Goal: Task Accomplishment & Management: Manage account settings

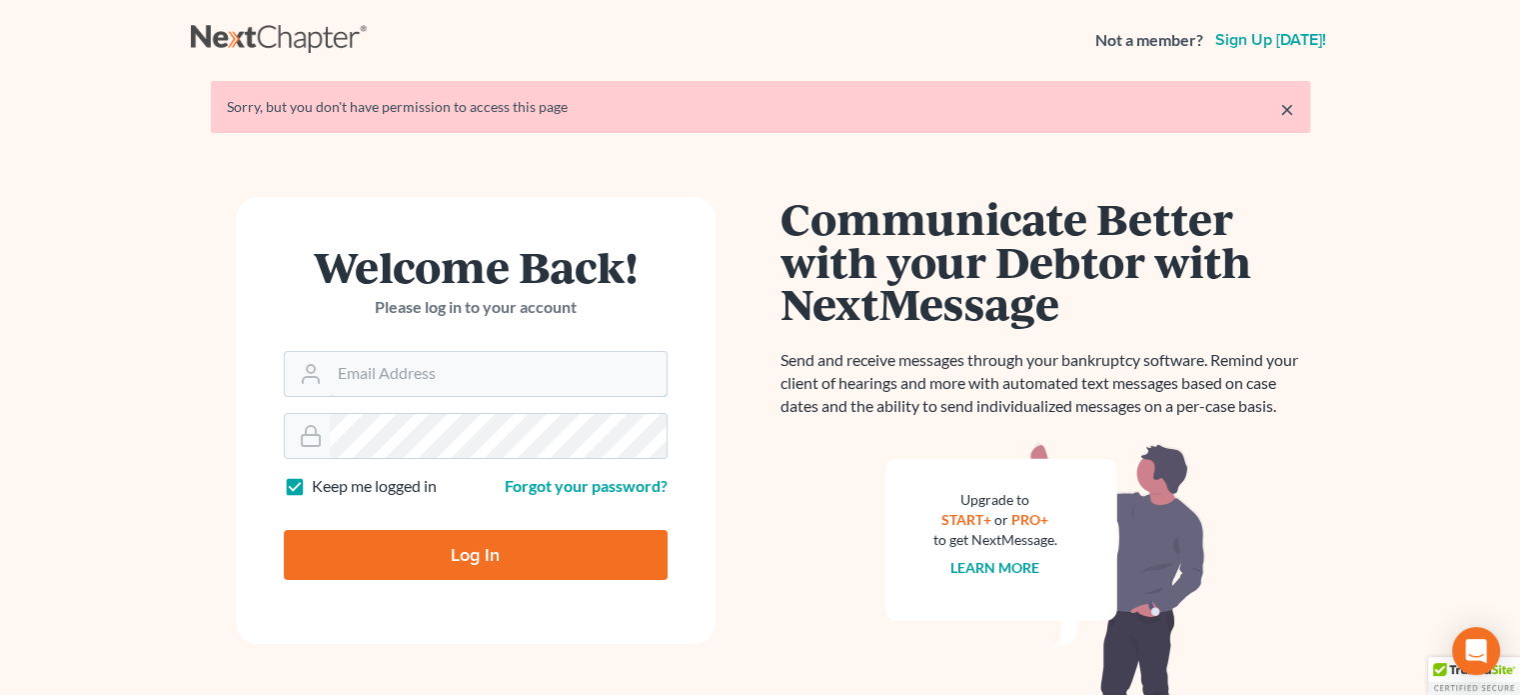
type input "[PERSON_NAME][EMAIL_ADDRESS][DOMAIN_NAME]"
click at [552, 563] on input "Log In" at bounding box center [476, 555] width 384 height 50
type input "Thinking..."
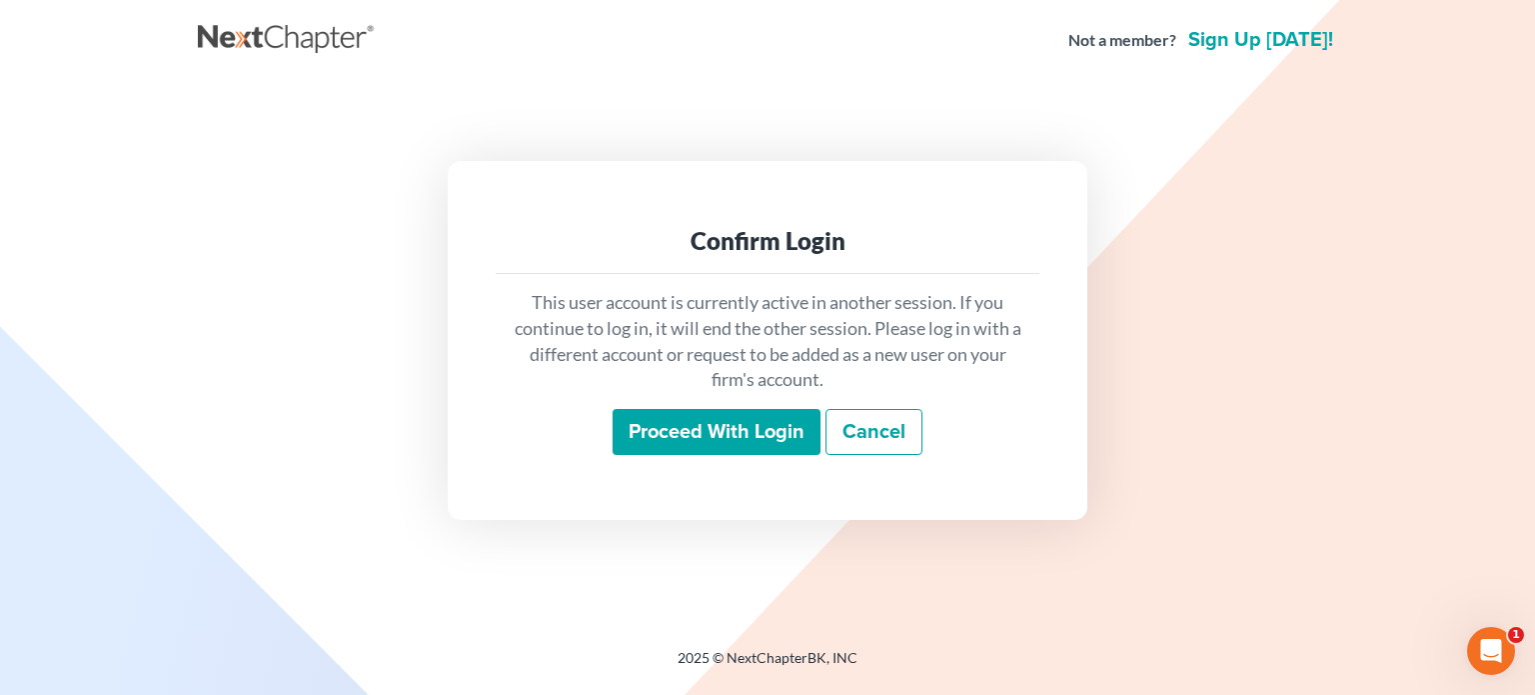
click at [695, 439] on input "Proceed with login" at bounding box center [717, 432] width 208 height 46
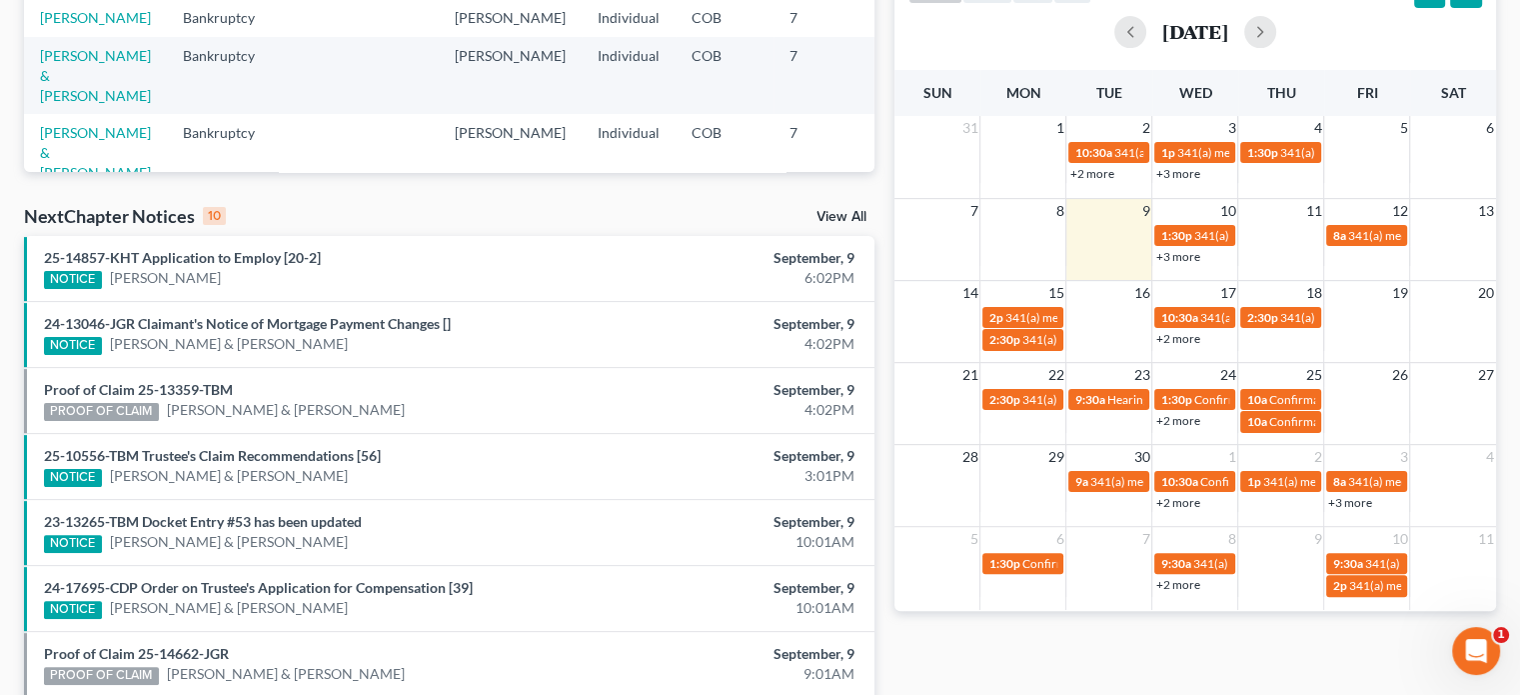
scroll to position [436, 0]
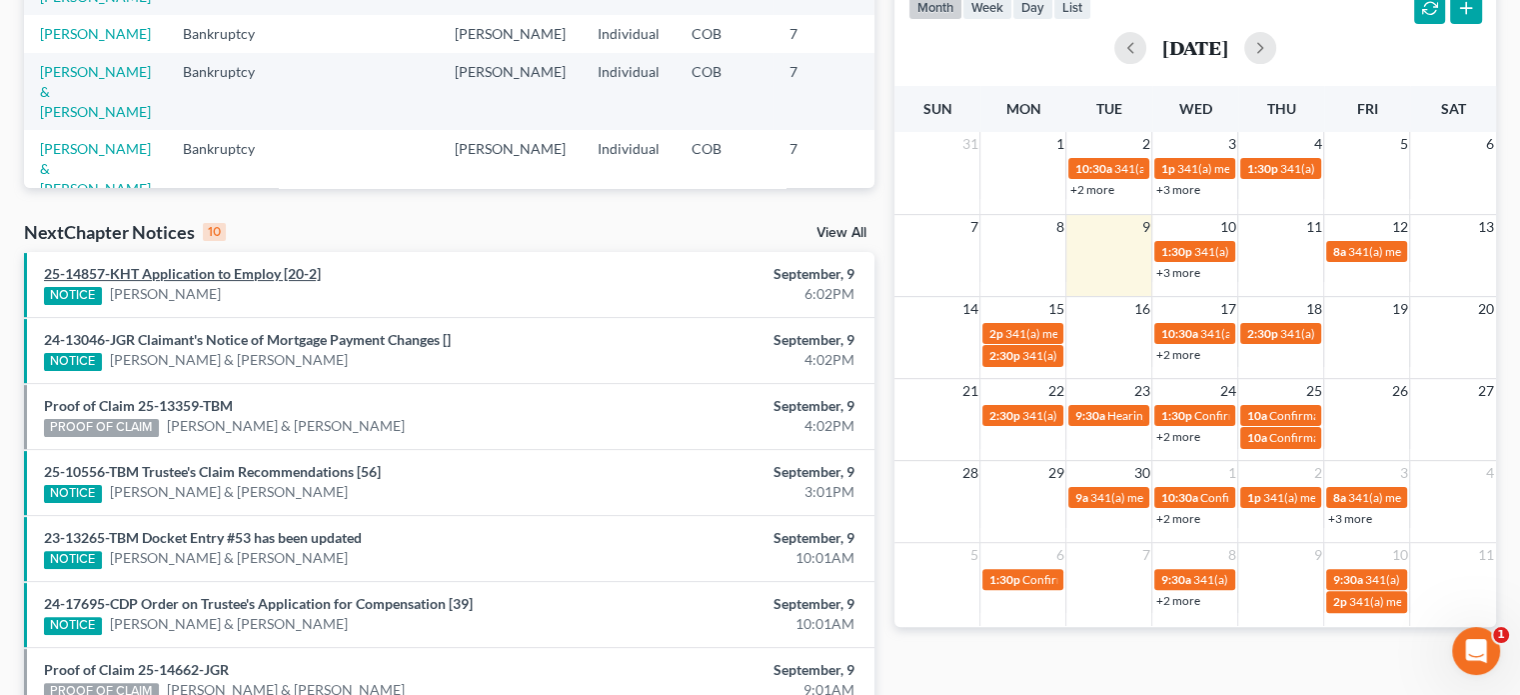
click at [225, 270] on link "25-14857-KHT Application to Employ [20-2]" at bounding box center [182, 273] width 277 height 17
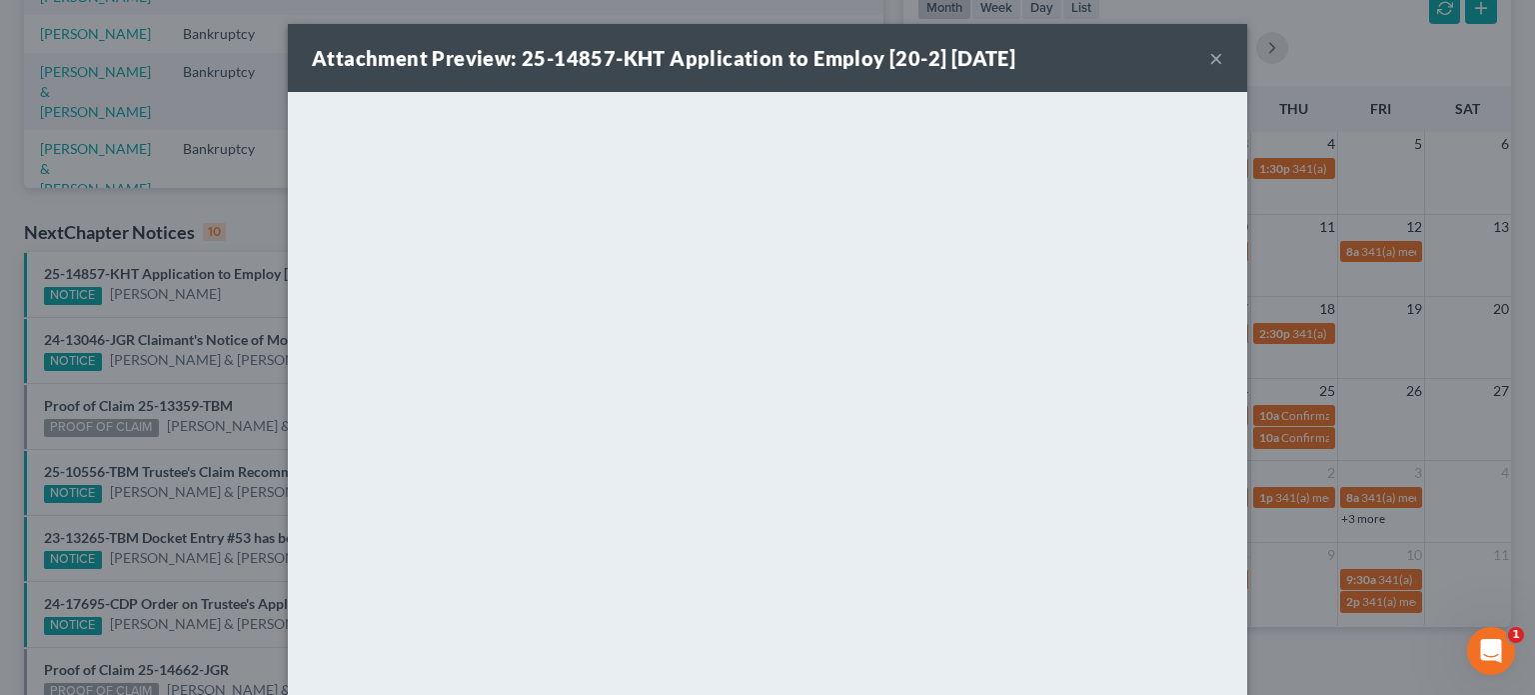
click at [1209, 56] on button "×" at bounding box center [1216, 58] width 14 height 24
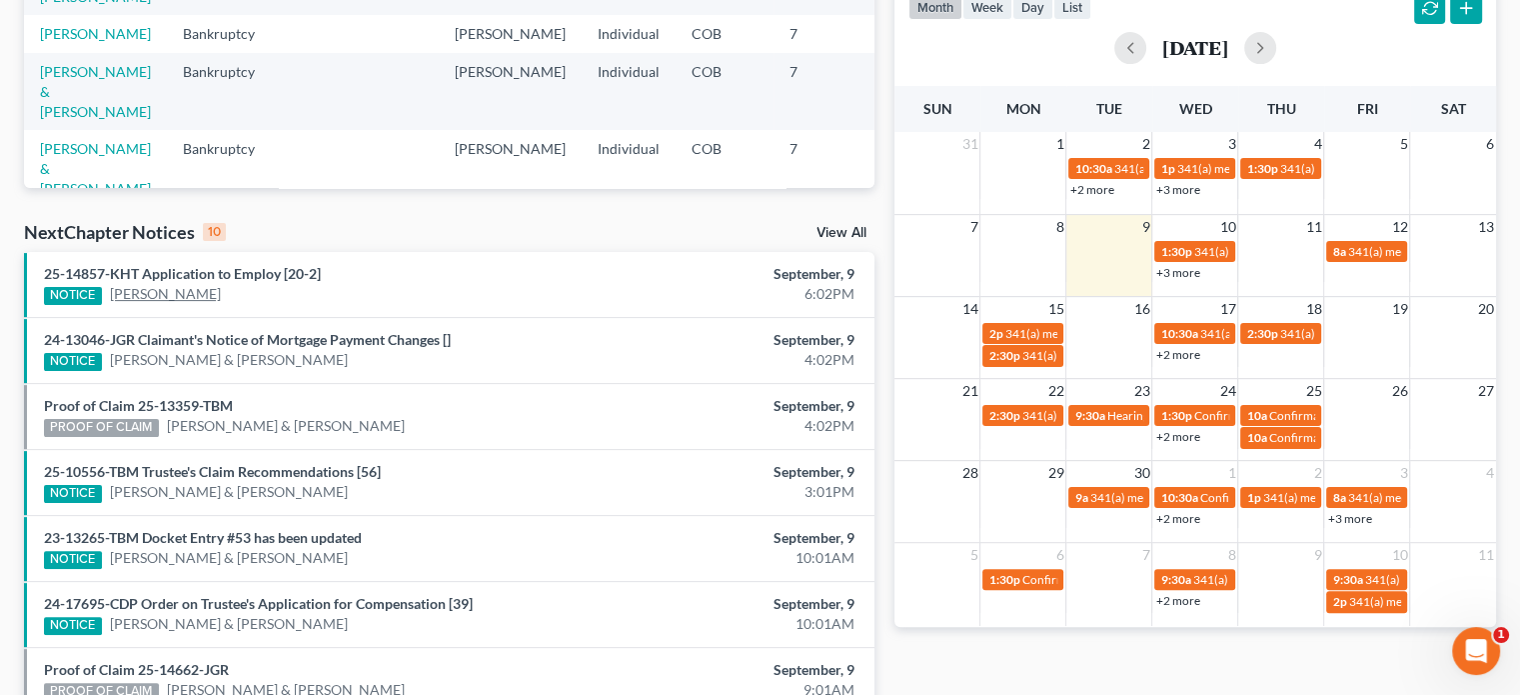
click at [124, 291] on link "Casandra Gallardo" at bounding box center [165, 294] width 111 height 20
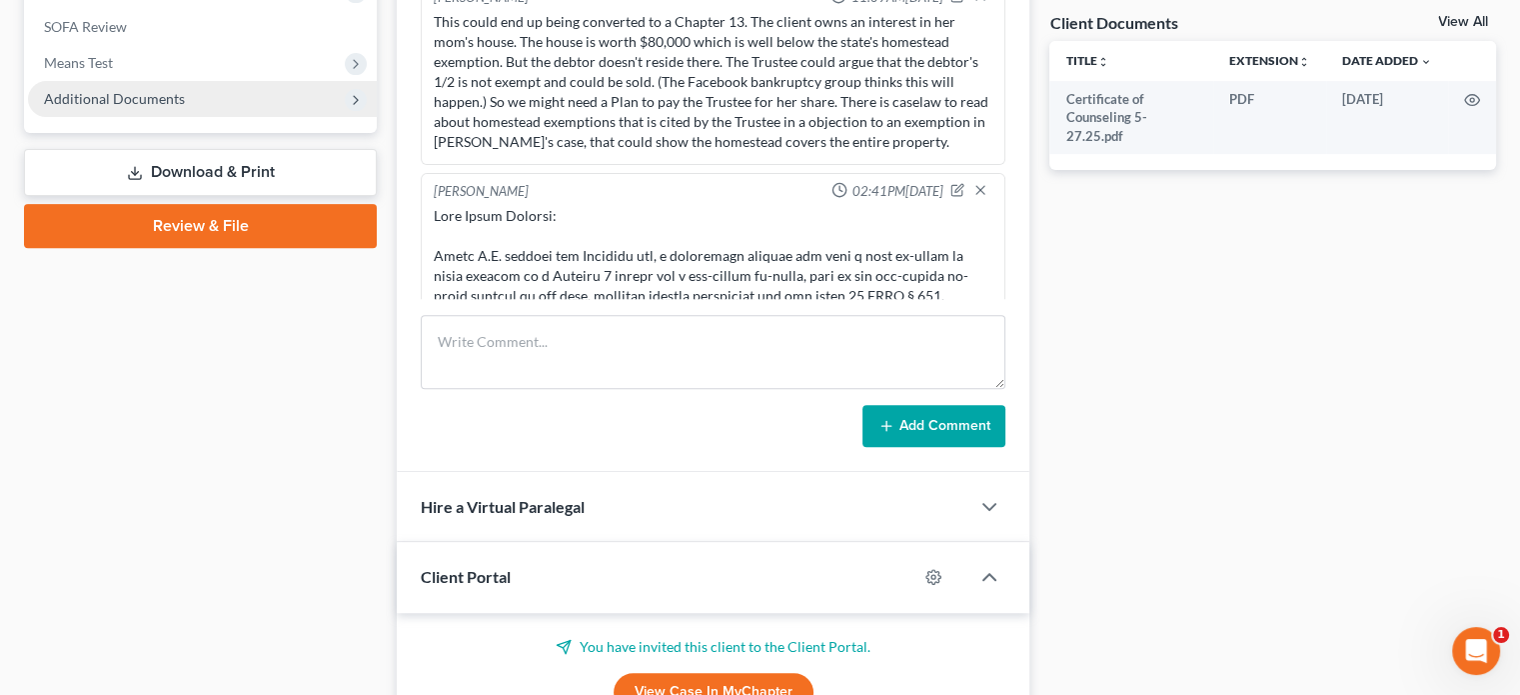
scroll to position [3864, 0]
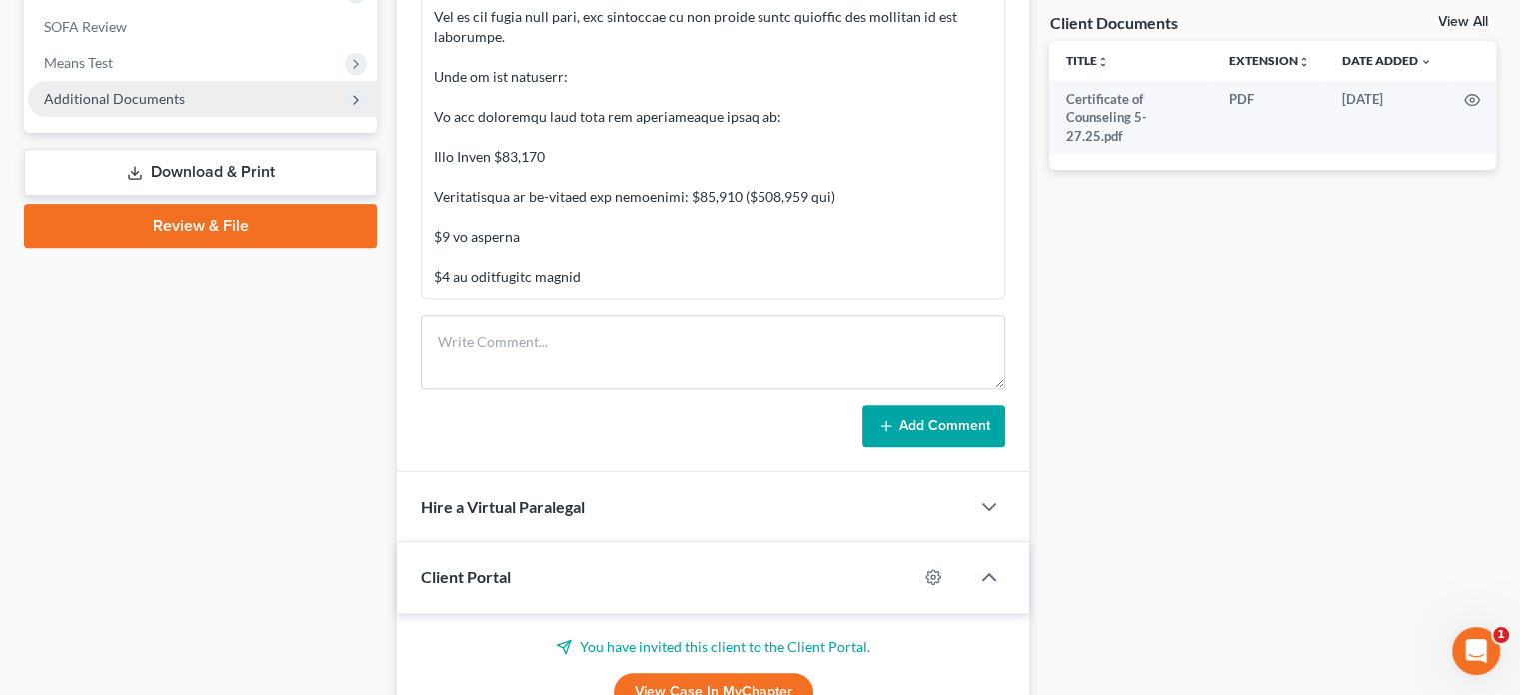
click at [93, 92] on span "Additional Documents" at bounding box center [114, 98] width 141 height 17
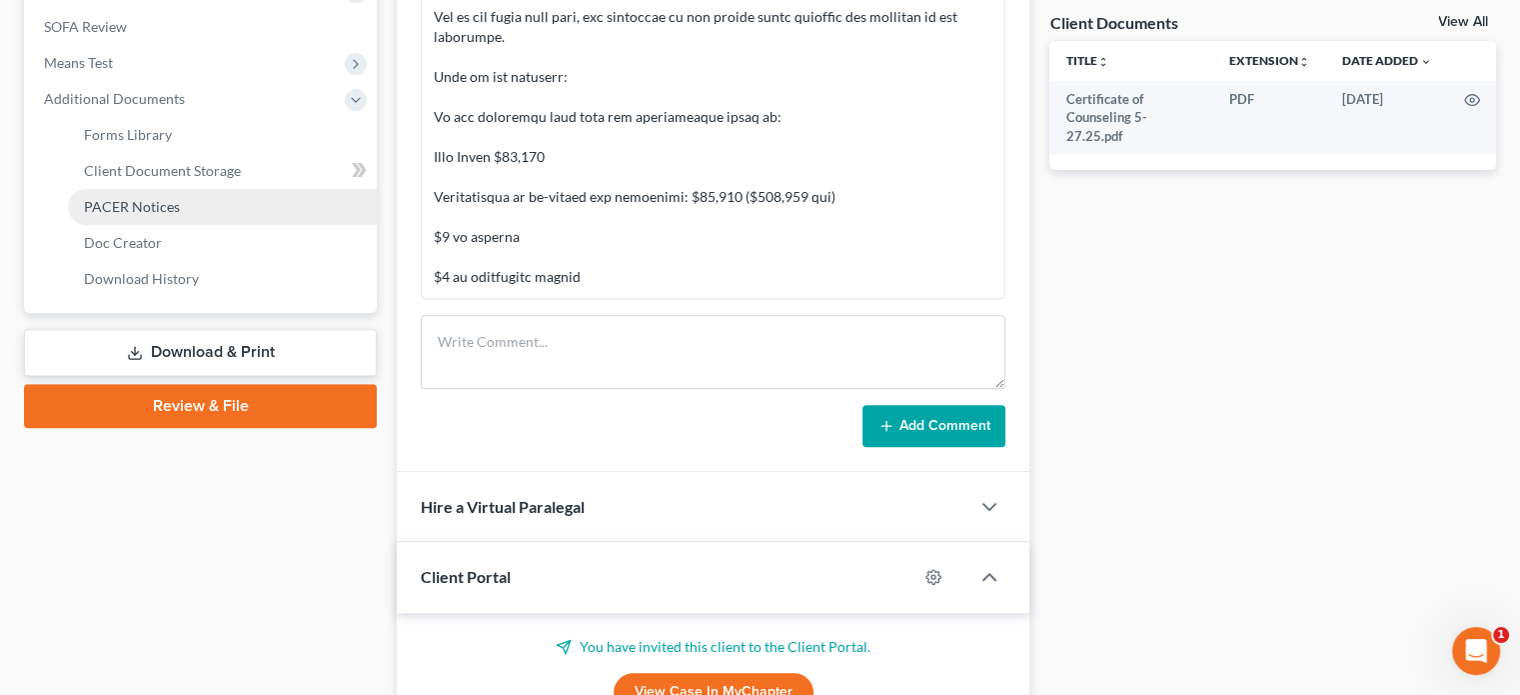
click at [88, 194] on link "PACER Notices" at bounding box center [222, 207] width 309 height 36
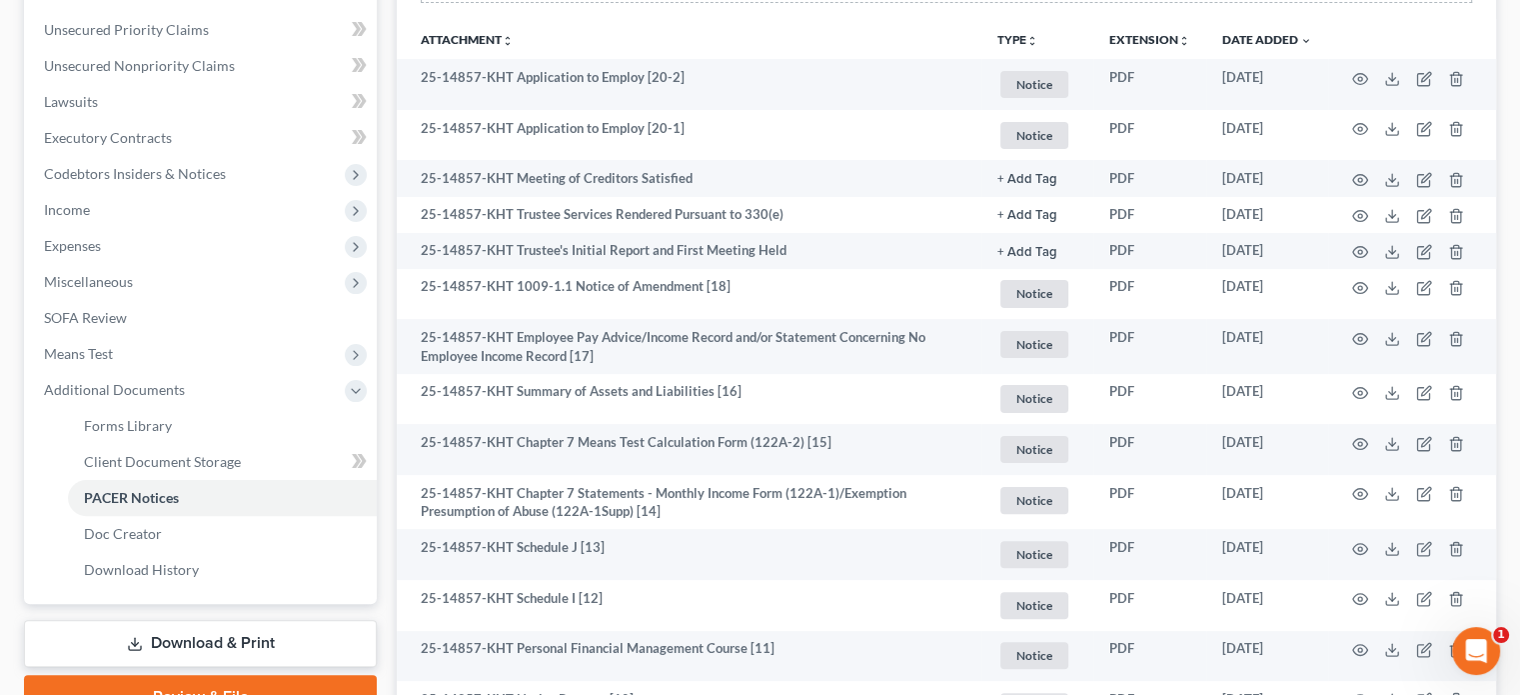
scroll to position [400, 0]
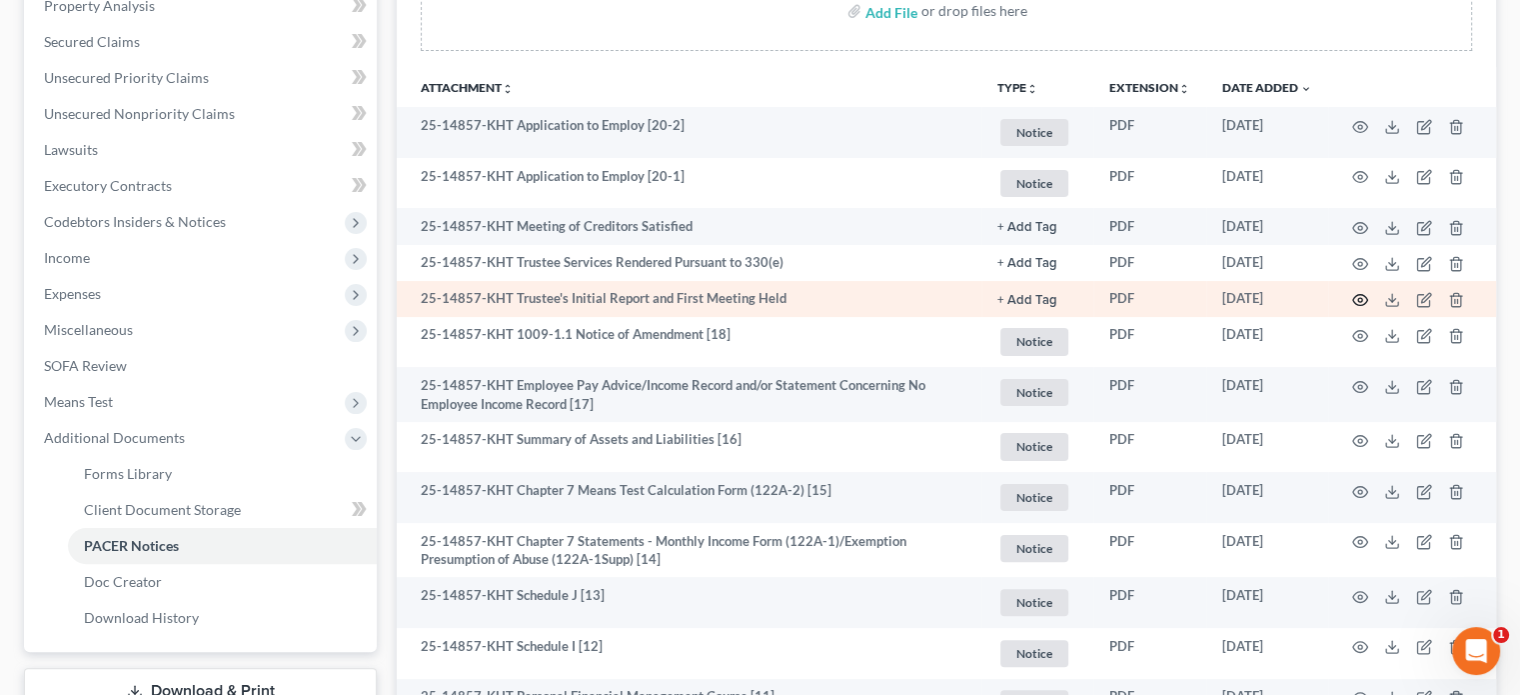
click at [1360, 297] on icon "button" at bounding box center [1360, 300] width 16 height 16
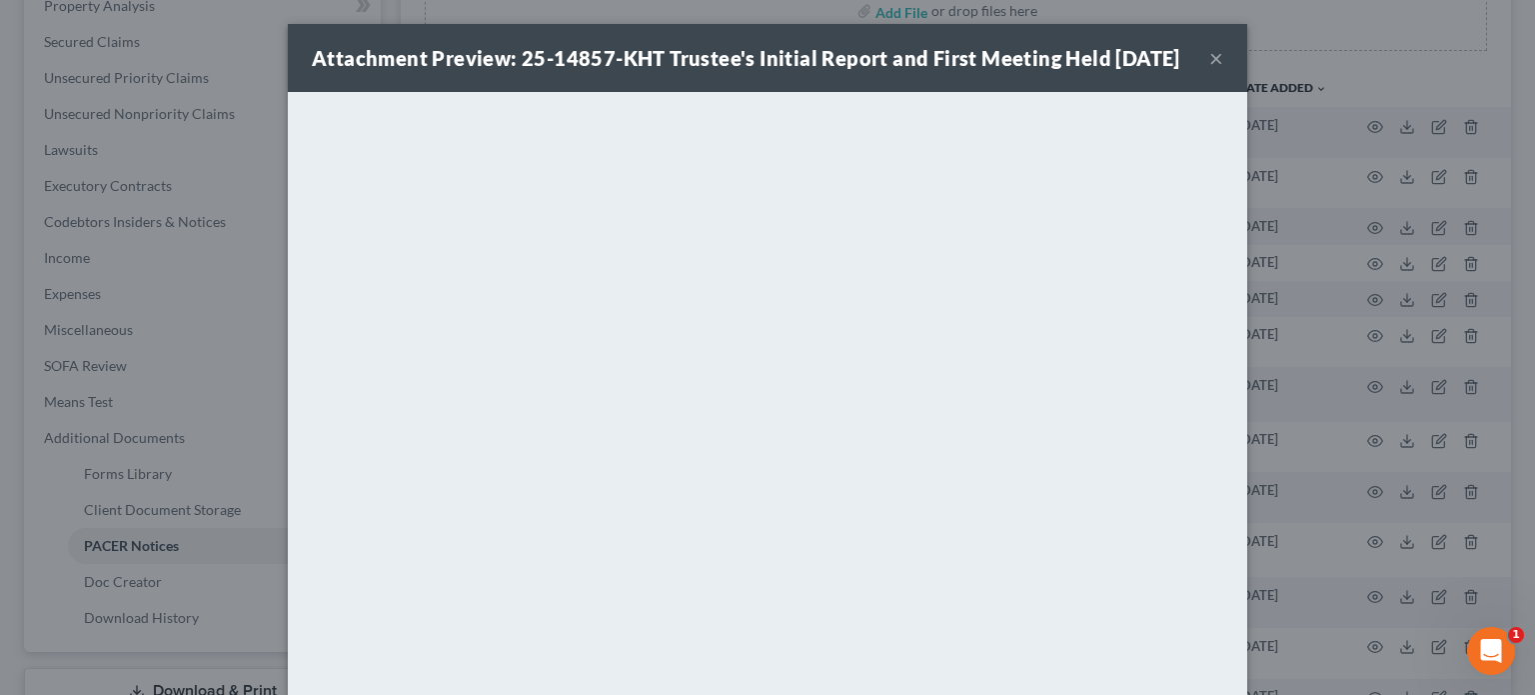
click at [1209, 70] on button "×" at bounding box center [1216, 58] width 14 height 24
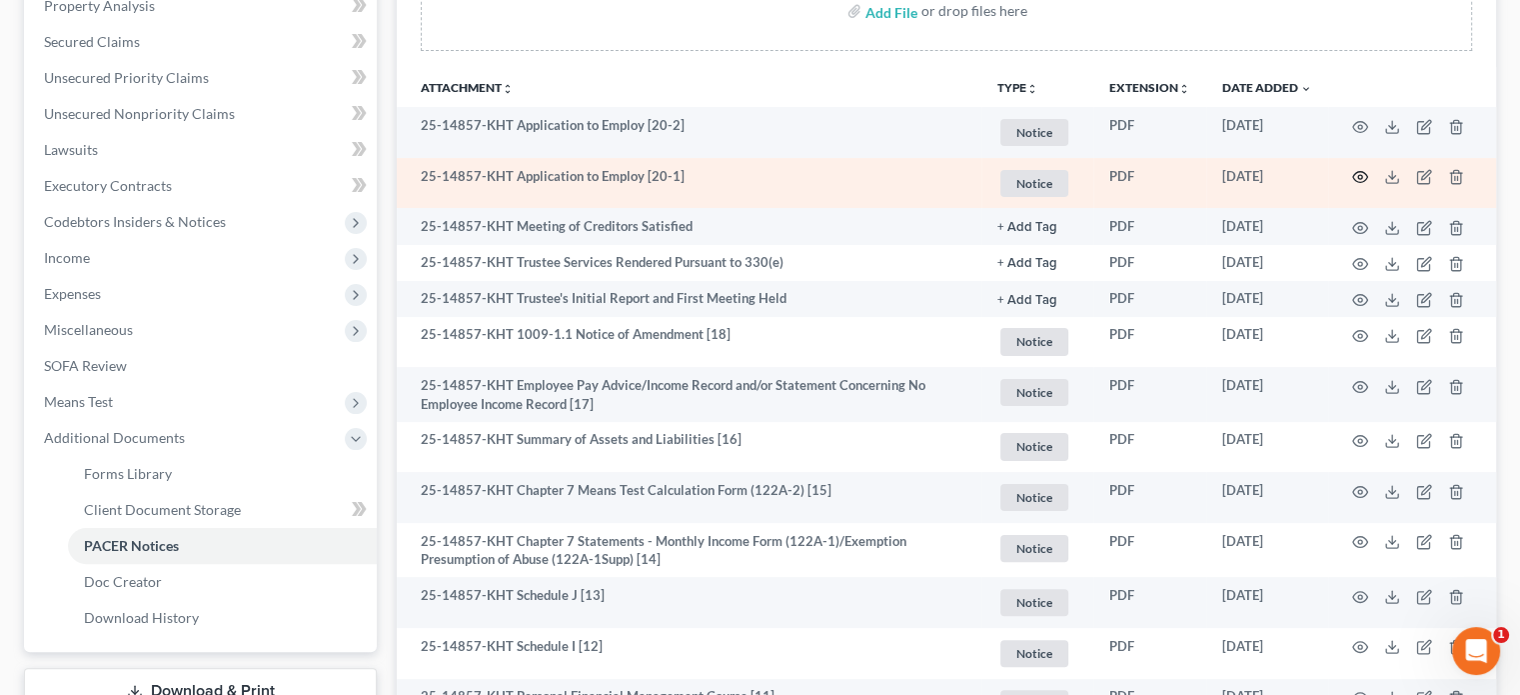
click at [1355, 174] on icon "button" at bounding box center [1360, 177] width 16 height 16
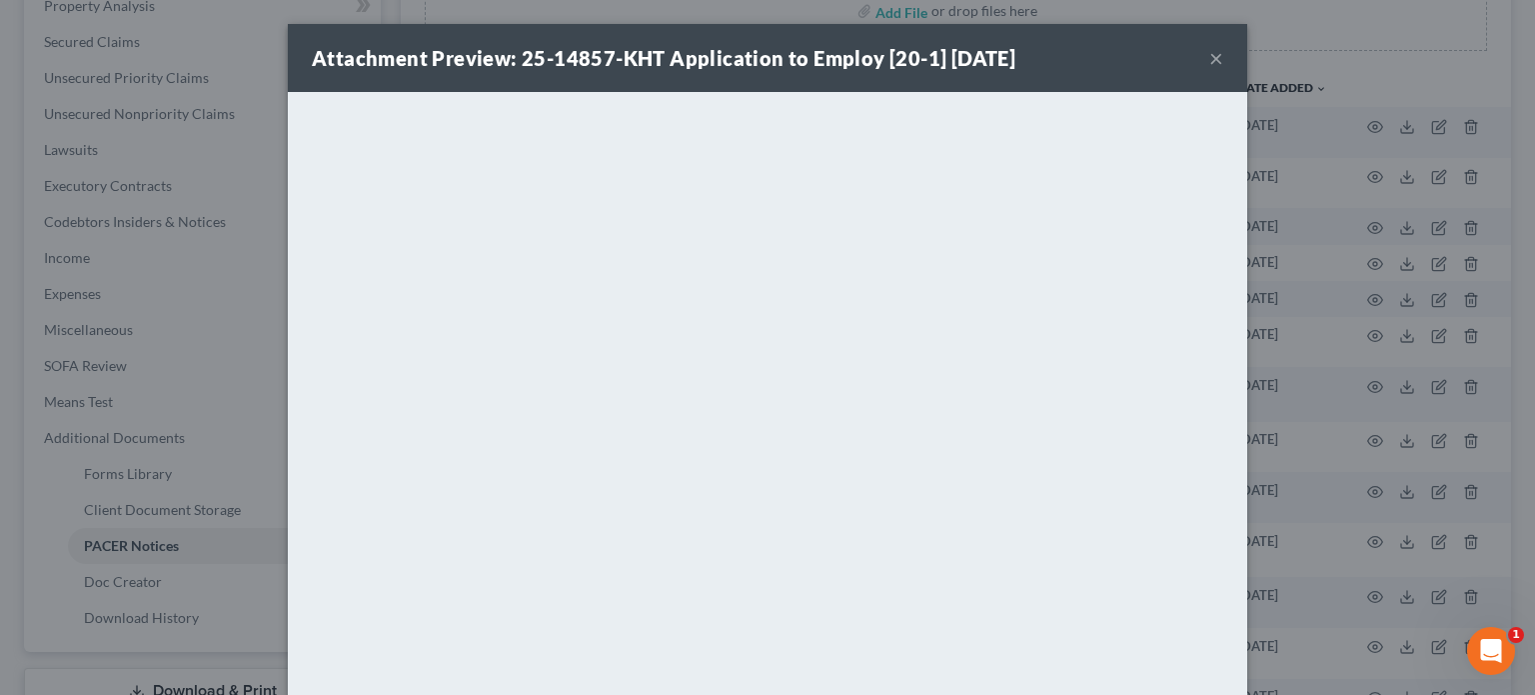
click at [1210, 59] on button "×" at bounding box center [1216, 58] width 14 height 24
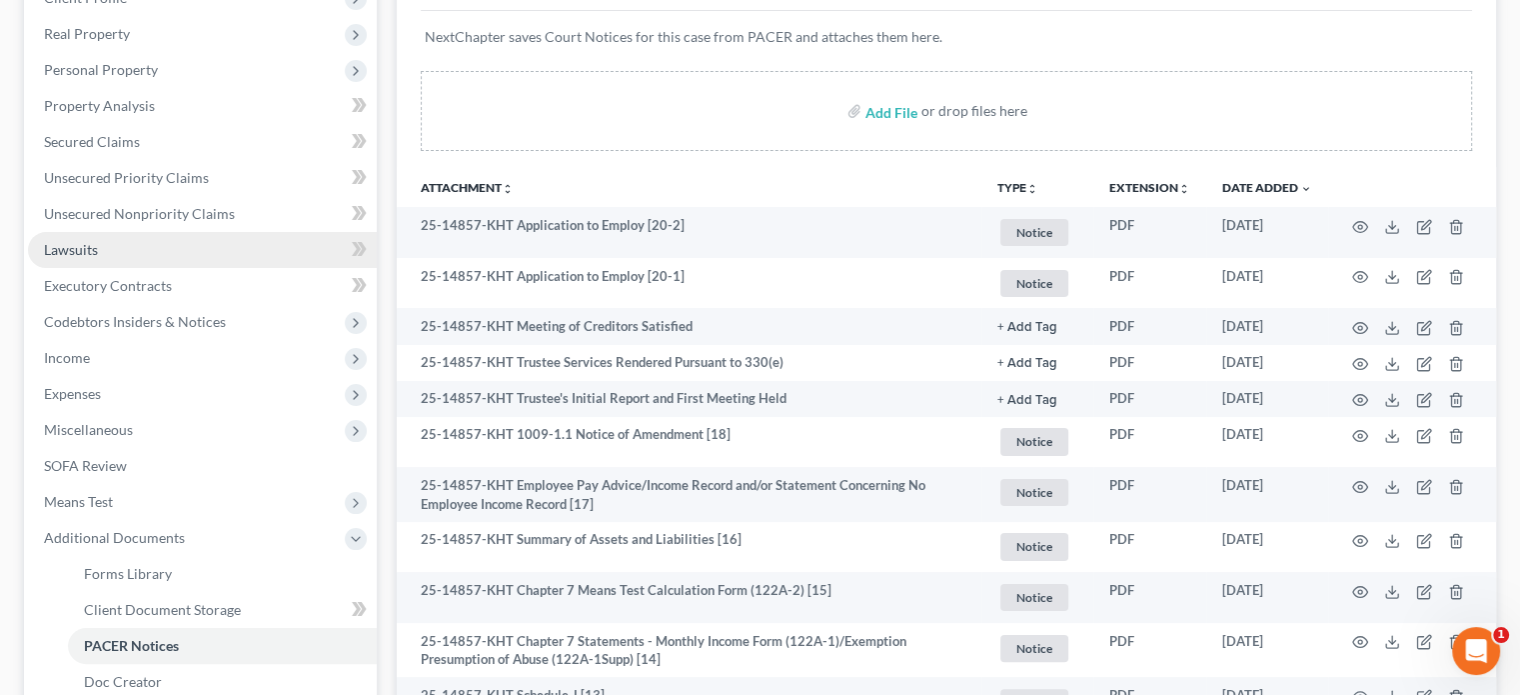
scroll to position [200, 0]
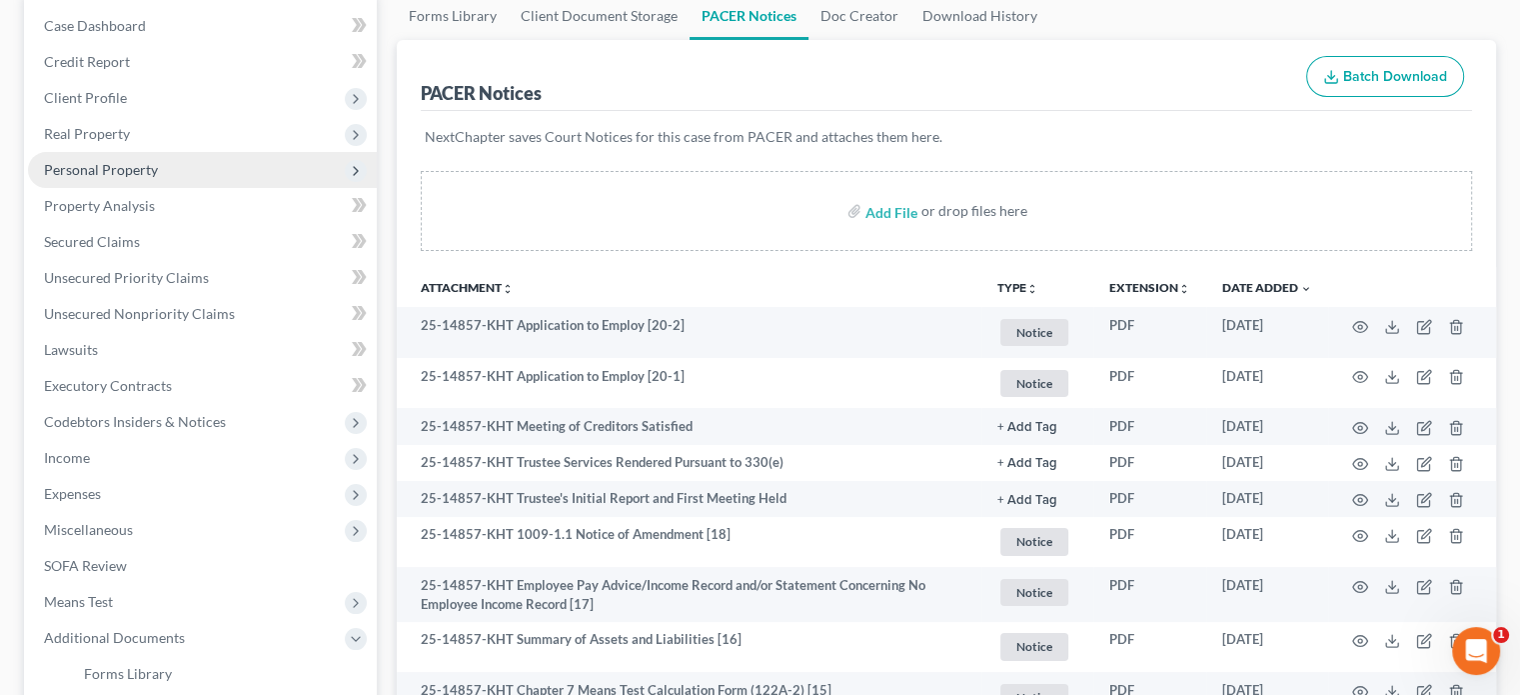
click at [88, 168] on span "Personal Property" at bounding box center [101, 169] width 114 height 17
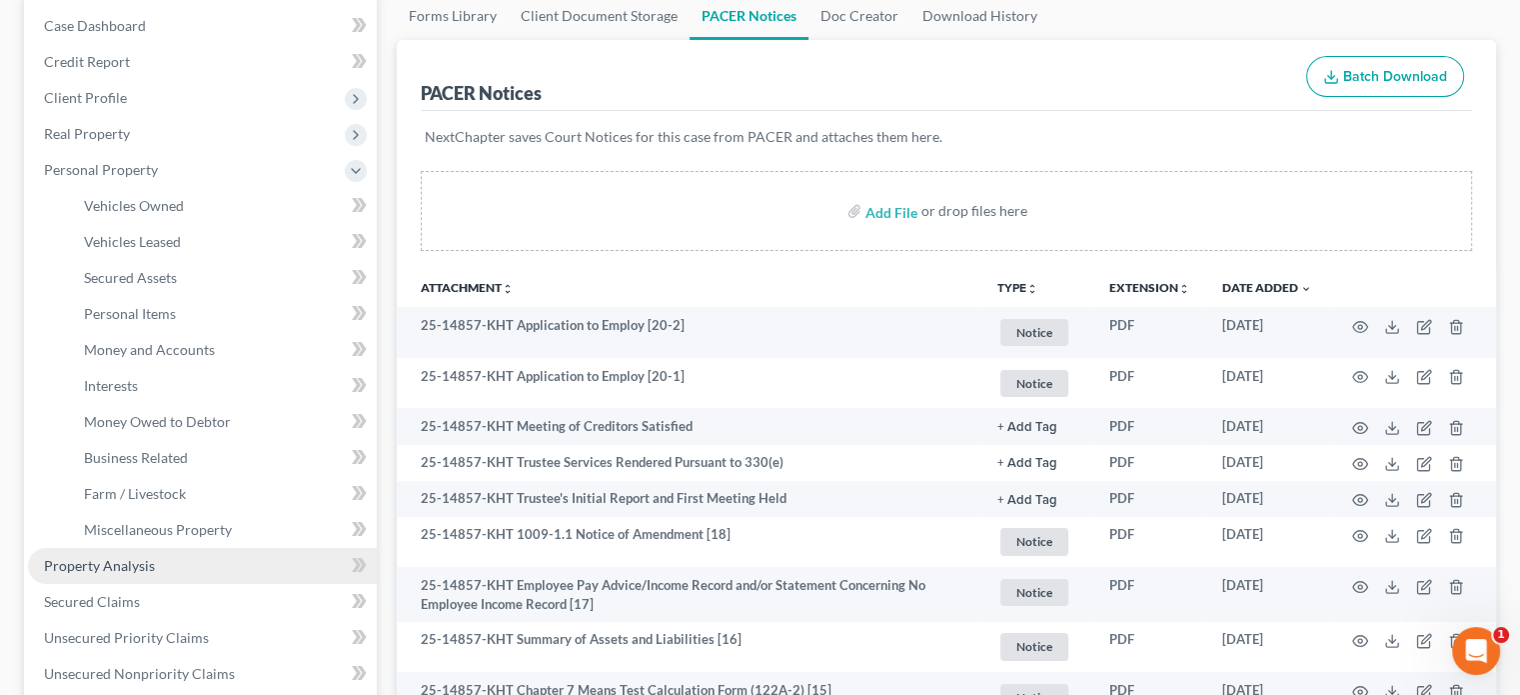
click at [104, 572] on span "Property Analysis" at bounding box center [99, 565] width 111 height 17
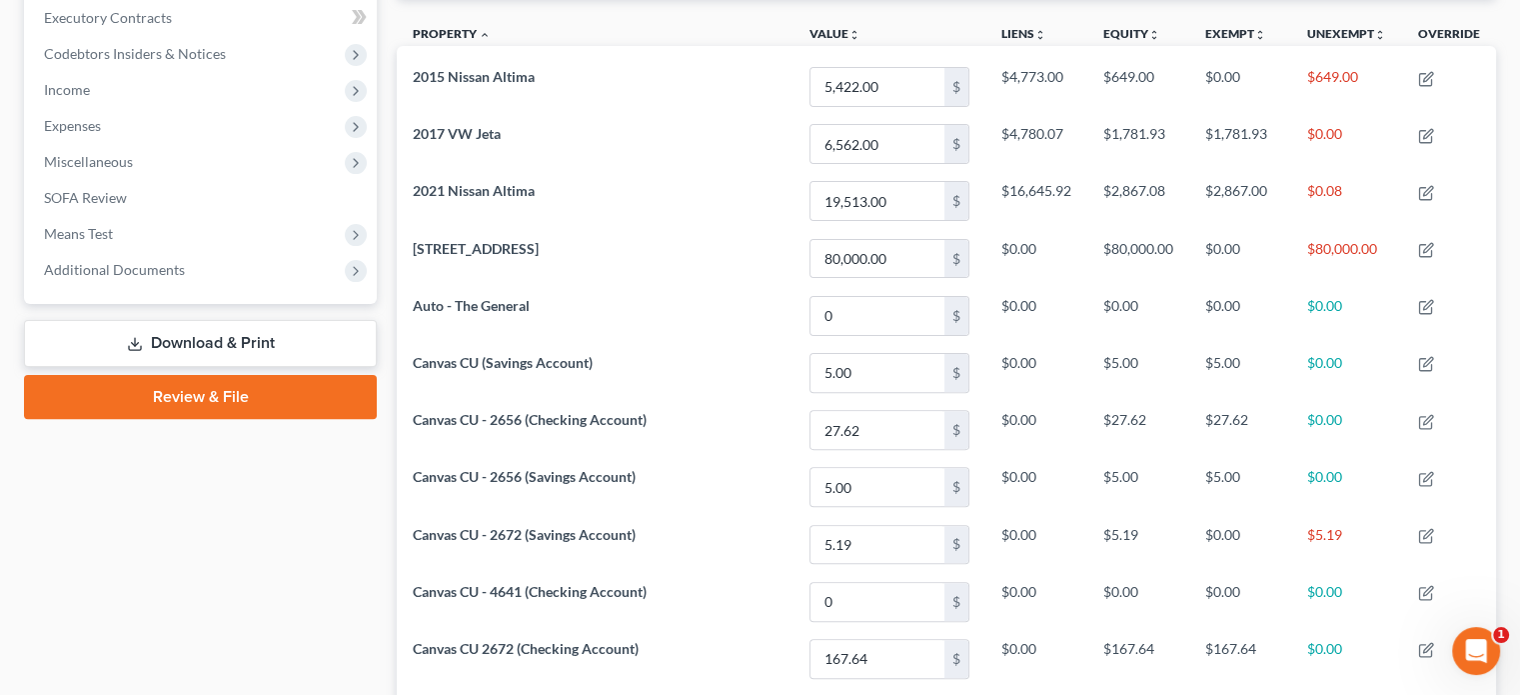
scroll to position [516, 0]
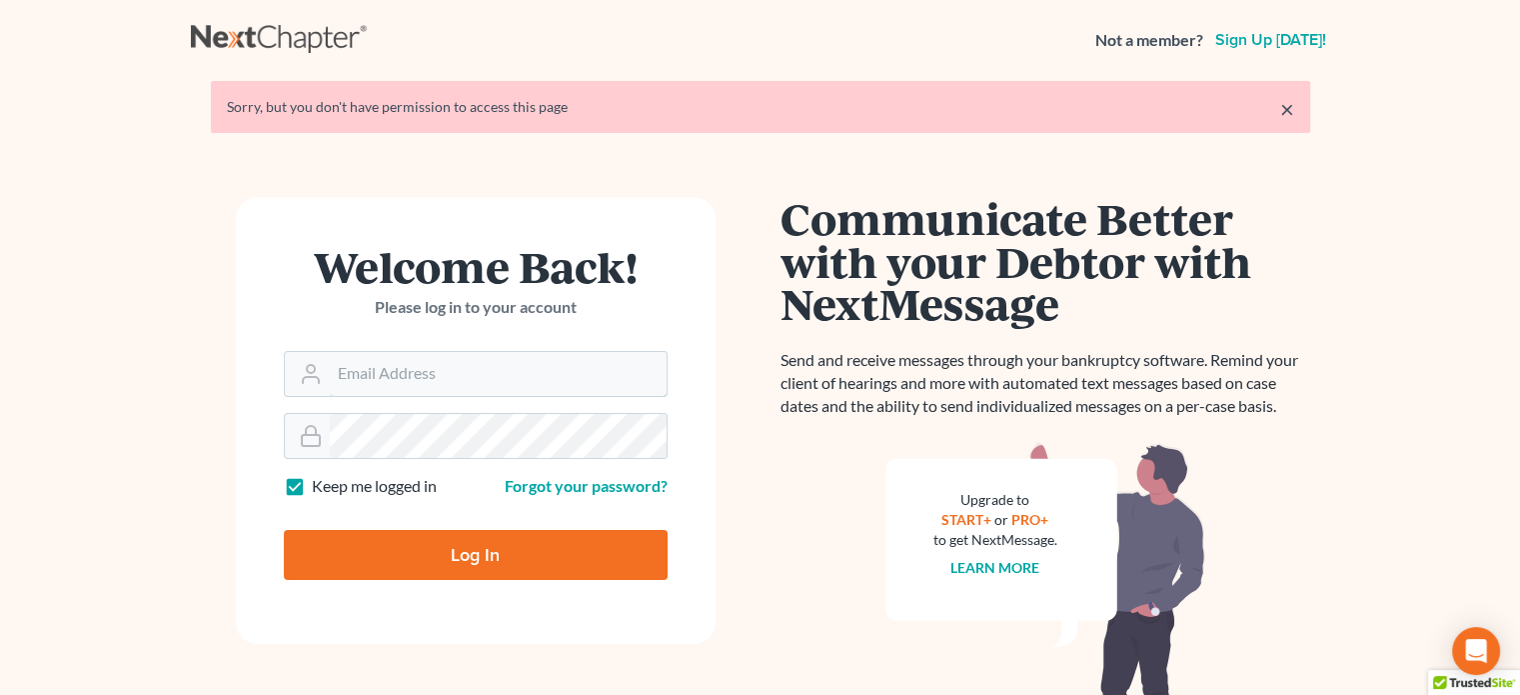
type input "[PERSON_NAME][EMAIL_ADDRESS][DOMAIN_NAME]"
click at [380, 544] on input "Log In" at bounding box center [476, 555] width 384 height 50
type input "Thinking..."
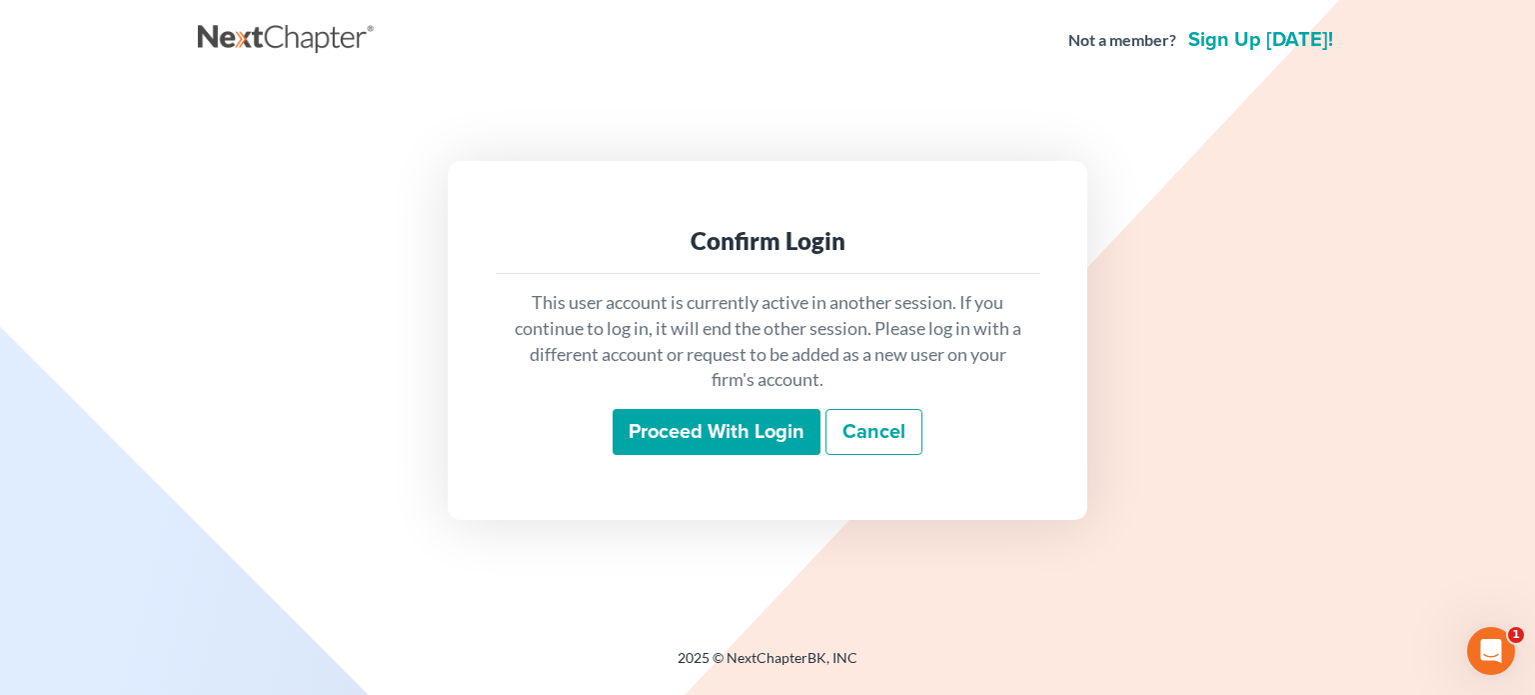
click at [712, 420] on input "Proceed with login" at bounding box center [717, 432] width 208 height 46
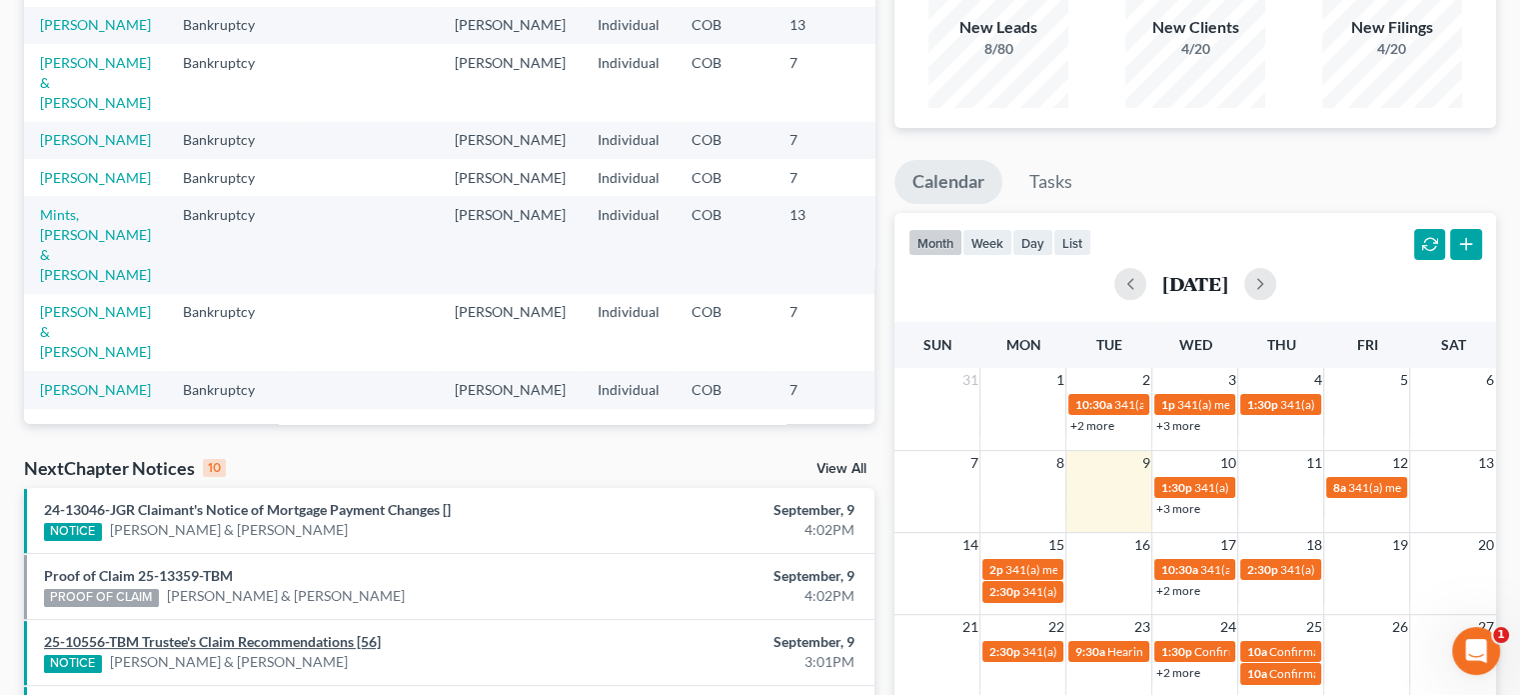
scroll to position [100, 0]
